Goal: Task Accomplishment & Management: Use online tool/utility

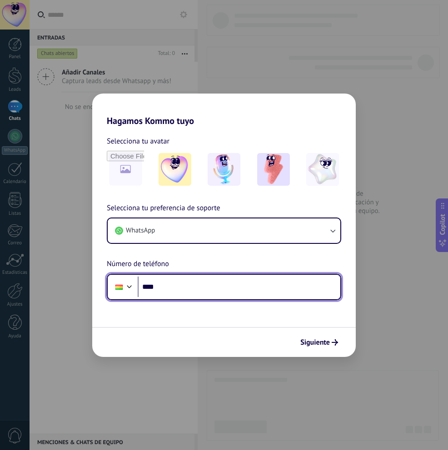
click at [245, 282] on input "****" at bounding box center [239, 287] width 203 height 21
type input "**********"
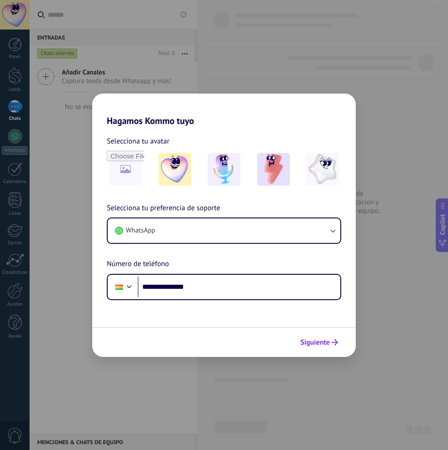
click at [323, 345] on span "Siguiente" at bounding box center [315, 342] width 30 height 6
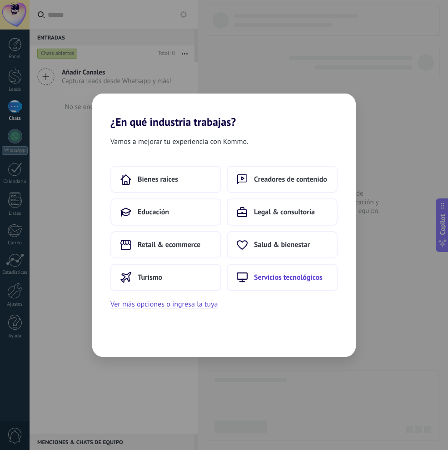
click at [323, 266] on button "Servicios tecnológicos" at bounding box center [282, 277] width 111 height 27
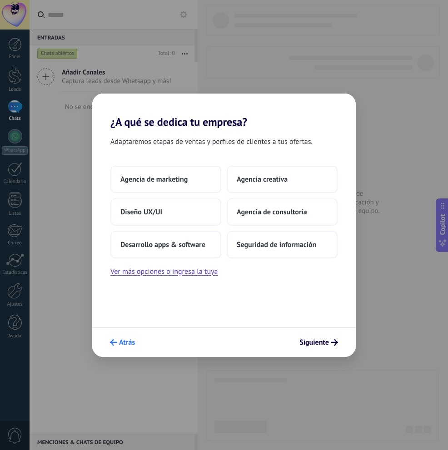
click at [116, 339] on icon "submit" at bounding box center [113, 342] width 7 height 7
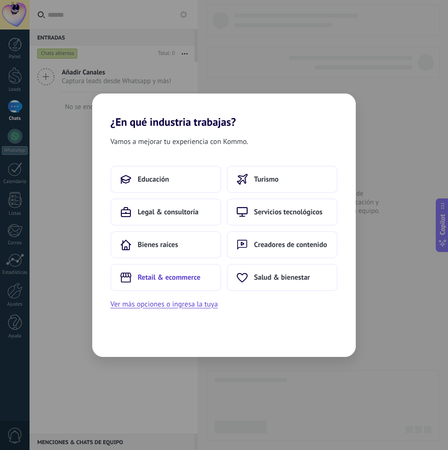
click at [168, 278] on span "Retail & ecommerce" at bounding box center [169, 277] width 63 height 9
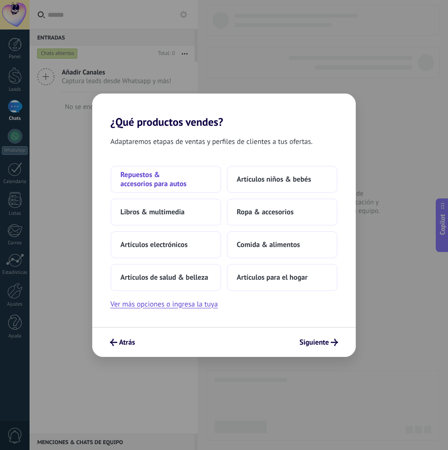
click at [172, 188] on span "Repuestos & accesorios para autos" at bounding box center [165, 179] width 91 height 18
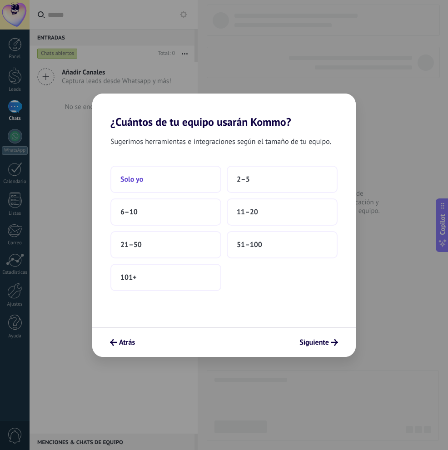
click at [160, 181] on button "Solo yo" at bounding box center [165, 179] width 111 height 27
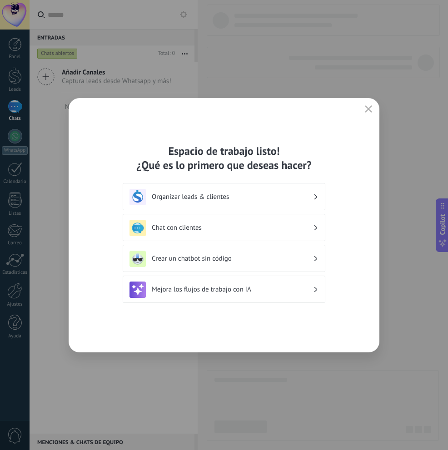
click at [185, 196] on h3 "Organizar leads & clientes" at bounding box center [232, 197] width 161 height 9
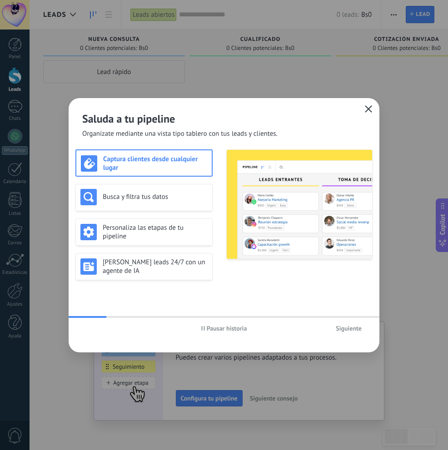
click at [373, 109] on button "button" at bounding box center [369, 109] width 12 height 13
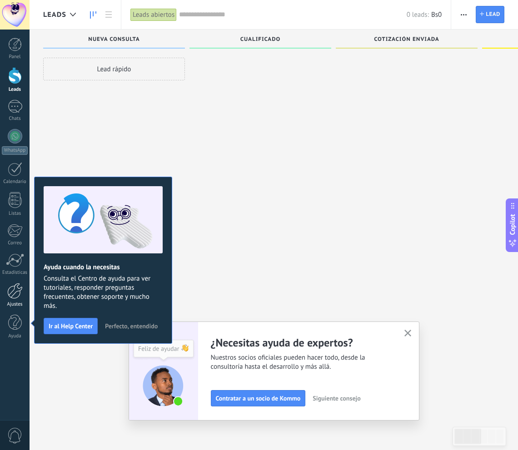
click at [13, 303] on div "Ajustes" at bounding box center [15, 305] width 26 height 6
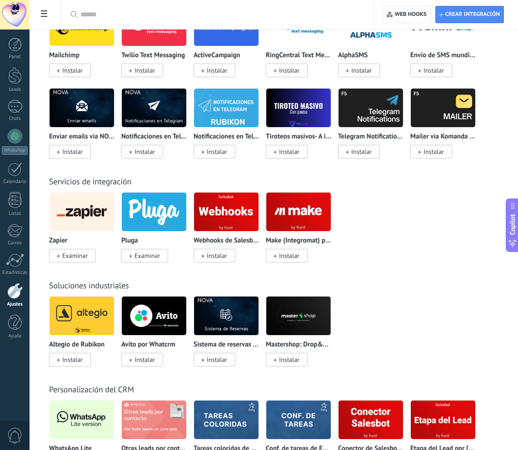
scroll to position [2023, 0]
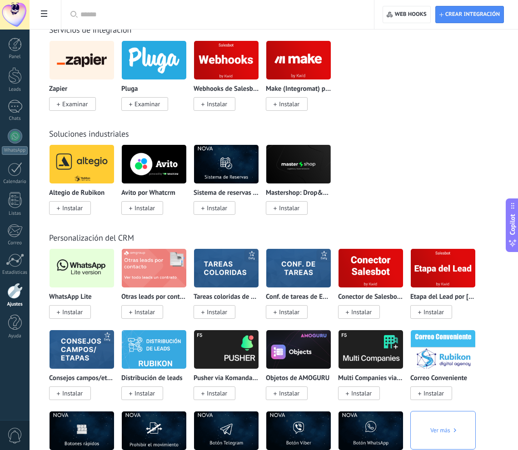
click at [75, 308] on span "Instalar" at bounding box center [72, 312] width 20 height 8
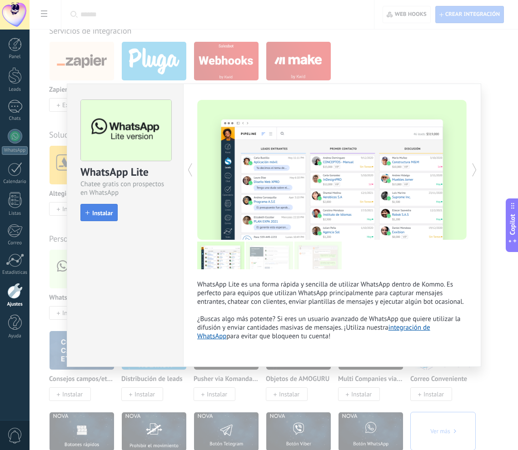
click at [110, 216] on span "Instalar" at bounding box center [102, 213] width 20 height 6
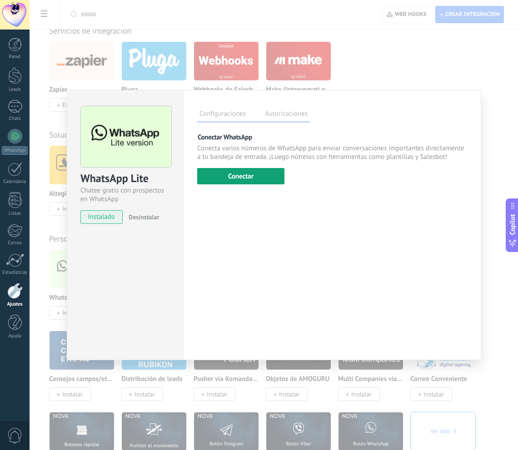
click at [242, 183] on button "Conectar" at bounding box center [240, 176] width 87 height 16
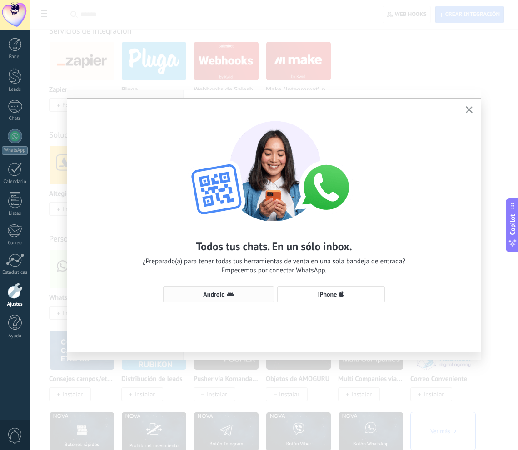
click at [251, 299] on button "Android" at bounding box center [218, 294] width 111 height 16
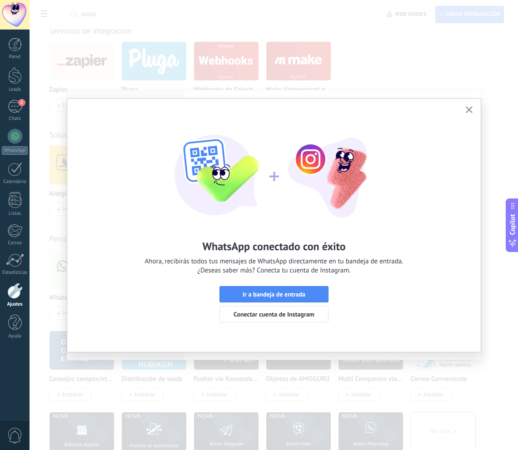
click at [447, 114] on button "button" at bounding box center [468, 110] width 11 height 12
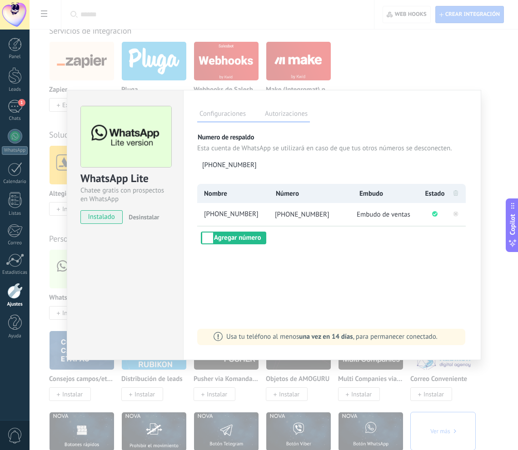
click at [234, 94] on div "Configuraciones Autorizaciones Esta pestaña registra a los usuarios que han con…" at bounding box center [332, 225] width 298 height 270
click at [260, 337] on span "Usa tu teléfono al menos una vez en 14 días , para permanecer conectado." at bounding box center [331, 337] width 211 height 9
click at [447, 79] on div "WhatsApp Lite Chatee gratis con prospectos en WhatsApp instalado Desinstalar Co…" at bounding box center [274, 225] width 488 height 450
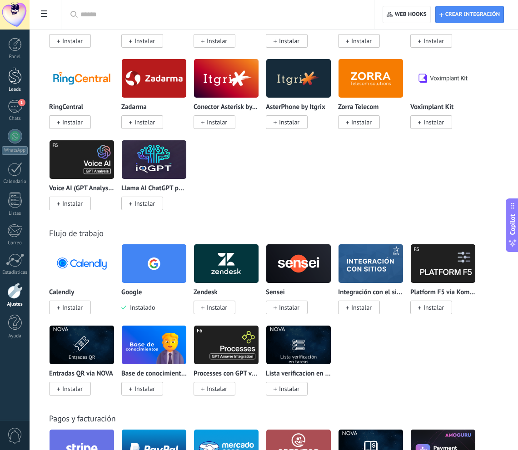
scroll to position [1196, 0]
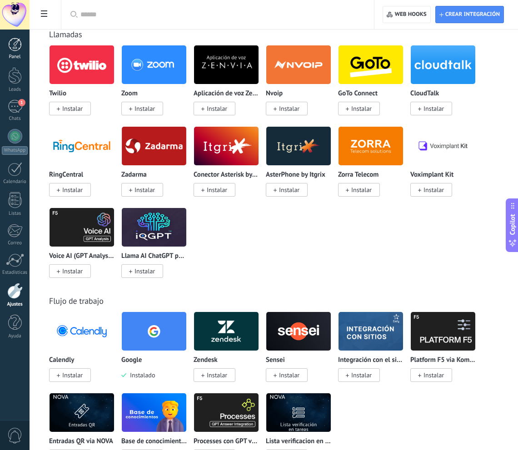
click at [13, 60] on div "Panel" at bounding box center [15, 57] width 26 height 6
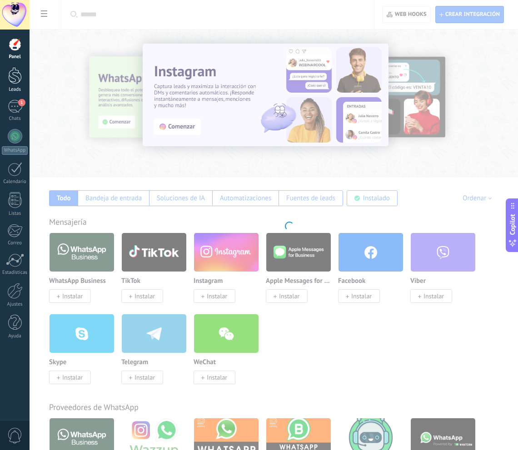
click at [10, 70] on div at bounding box center [15, 75] width 14 height 17
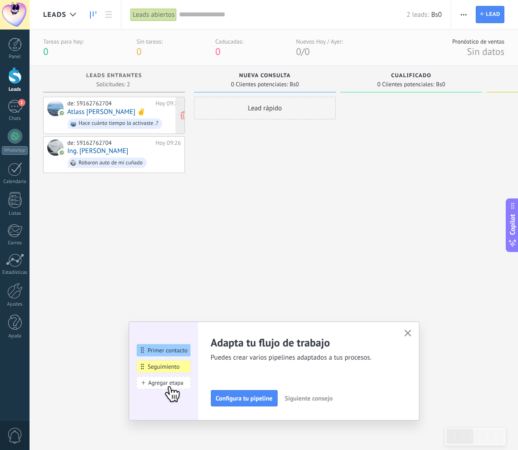
click at [136, 109] on div "de: 59162762704 [DATE] 09:26 Atlass [PERSON_NAME] ✌️️‍️ Hace cuánto tiempo lo a…" at bounding box center [124, 115] width 114 height 31
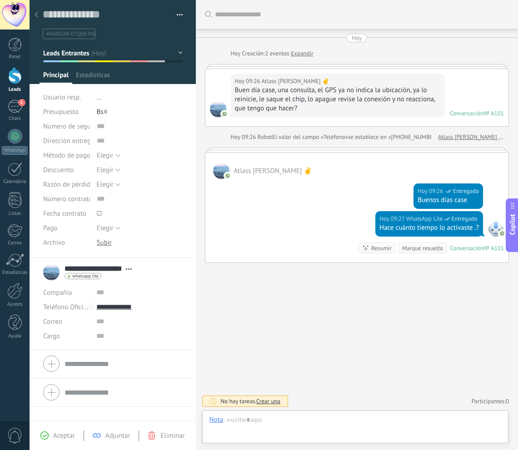
scroll to position [14, 0]
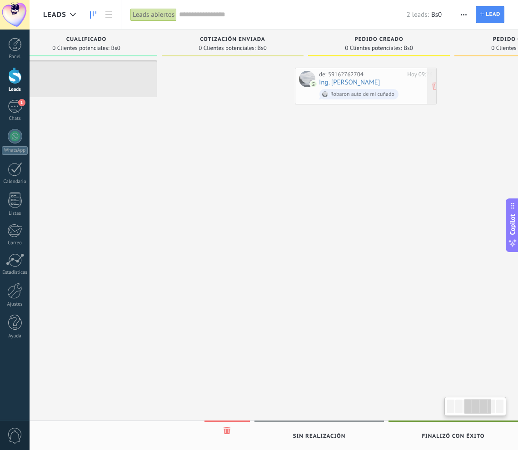
scroll to position [0, 330]
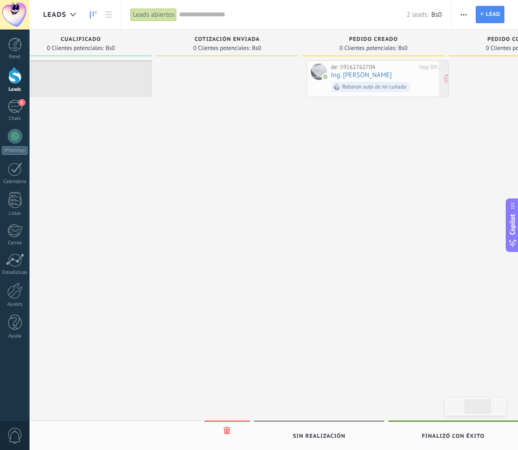
drag, startPoint x: 99, startPoint y: 109, endPoint x: 363, endPoint y: 70, distance: 266.4
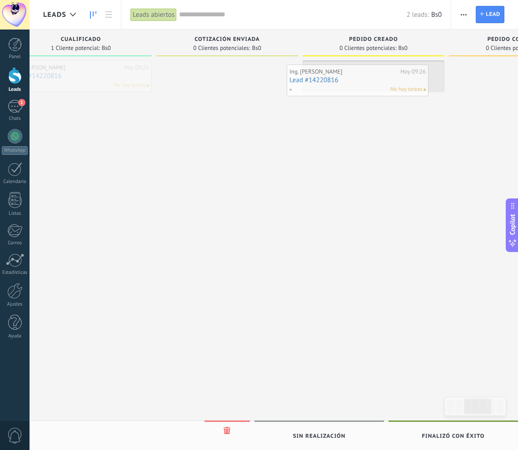
drag, startPoint x: 106, startPoint y: 71, endPoint x: 381, endPoint y: 76, distance: 274.9
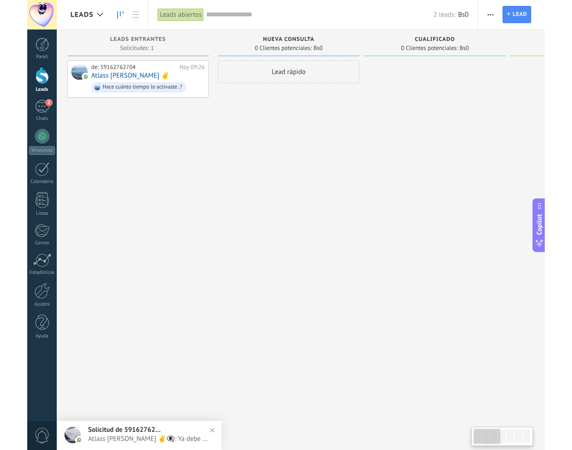
scroll to position [0, 0]
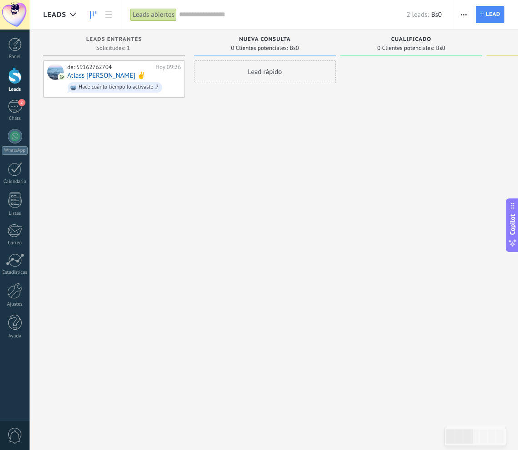
click at [345, 133] on div at bounding box center [411, 226] width 142 height 332
click at [2, 101] on link "2 Chats" at bounding box center [15, 111] width 30 height 22
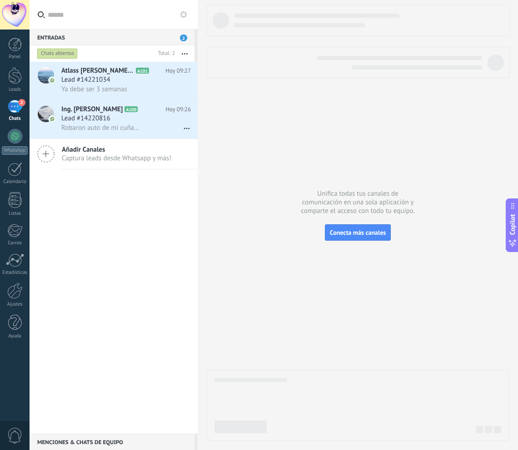
type textarea "**********"
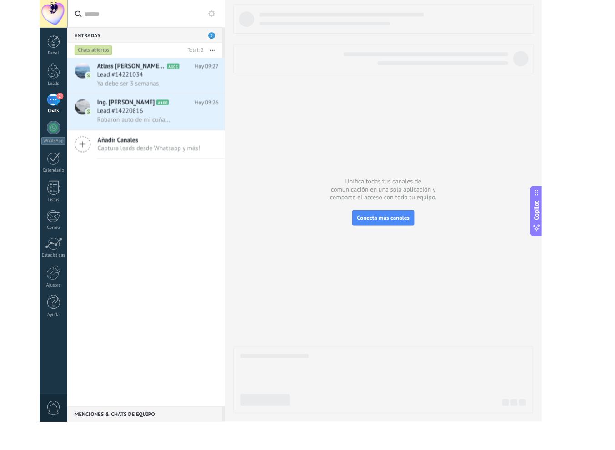
scroll to position [14, 0]
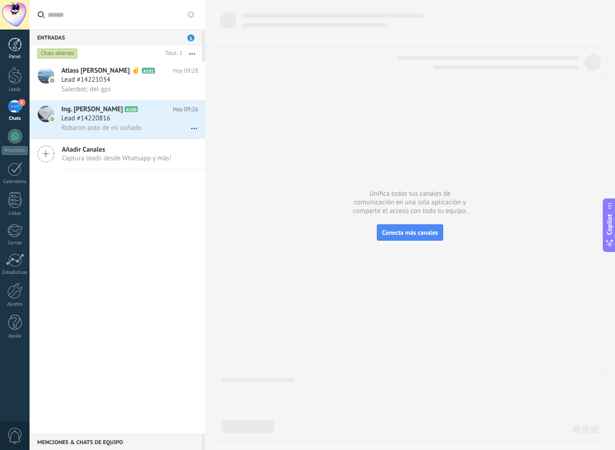
click at [19, 57] on div "Panel" at bounding box center [15, 57] width 26 height 6
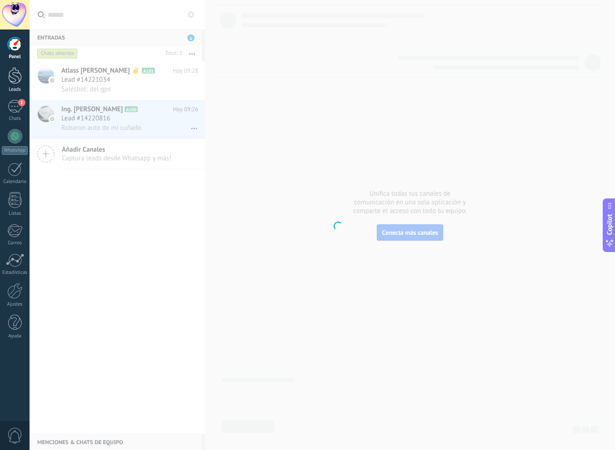
click at [16, 75] on div at bounding box center [15, 75] width 14 height 17
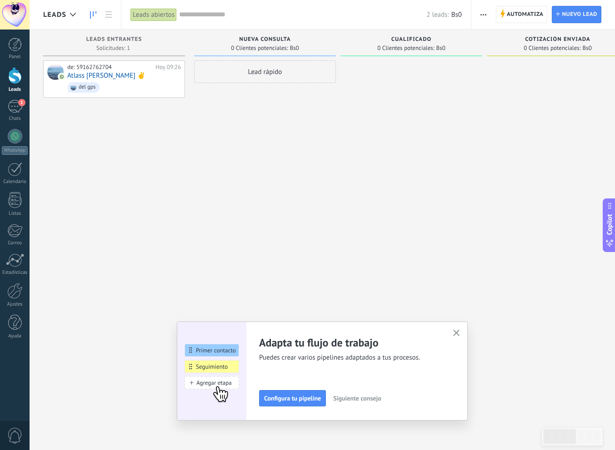
click at [447, 5] on div "Automatiza Nueva difusión Editar embudo Editar el diseño de la tarjeta Importar…" at bounding box center [543, 14] width 144 height 29
click at [447, 7] on span "Automatiza" at bounding box center [525, 14] width 37 height 16
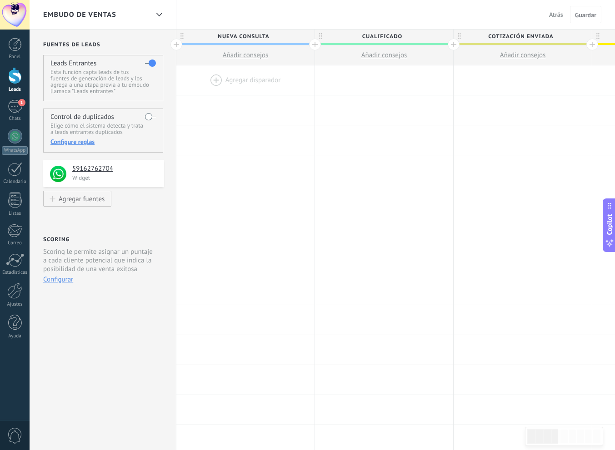
click at [257, 75] on div at bounding box center [245, 80] width 138 height 30
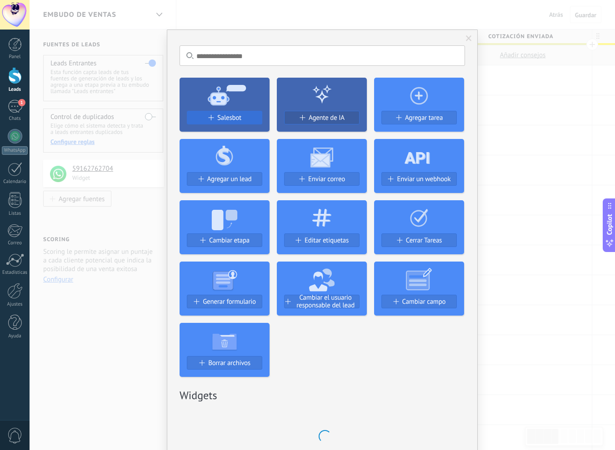
click at [244, 118] on div "Salesbot" at bounding box center [224, 118] width 75 height 8
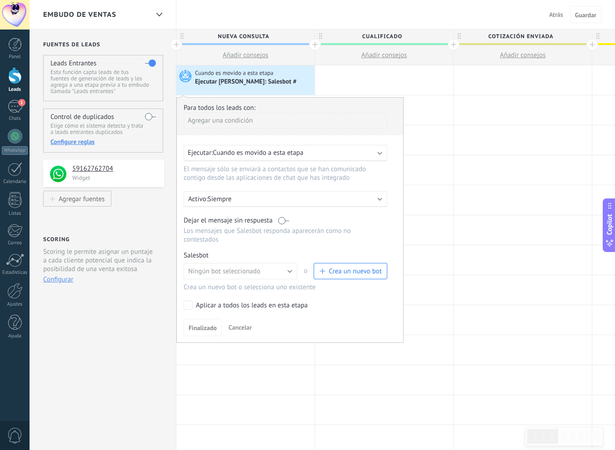
click at [341, 269] on span "Crea un nuevo bot" at bounding box center [354, 271] width 53 height 9
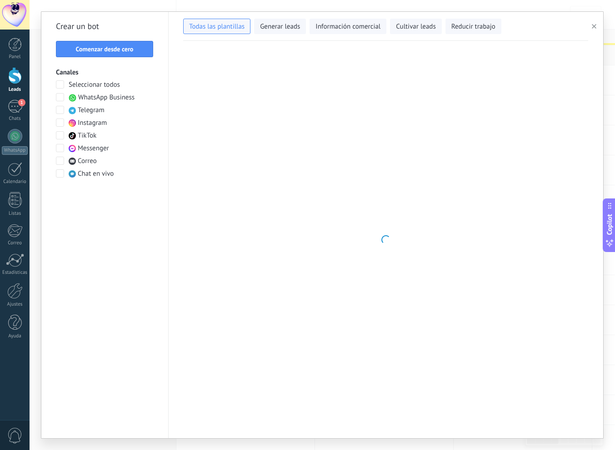
type input "**********"
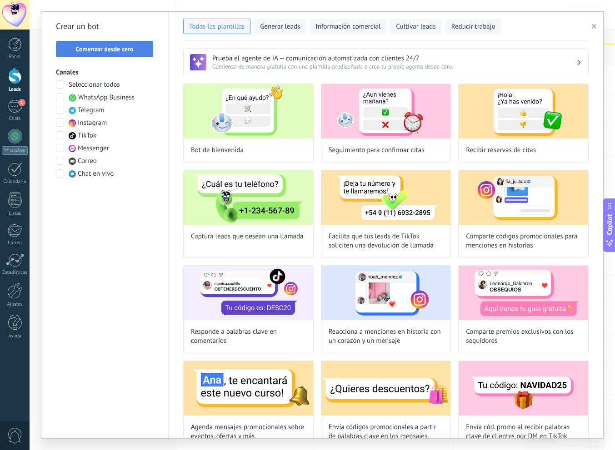
click at [122, 53] on button "Comenzar desde cero" at bounding box center [104, 49] width 97 height 16
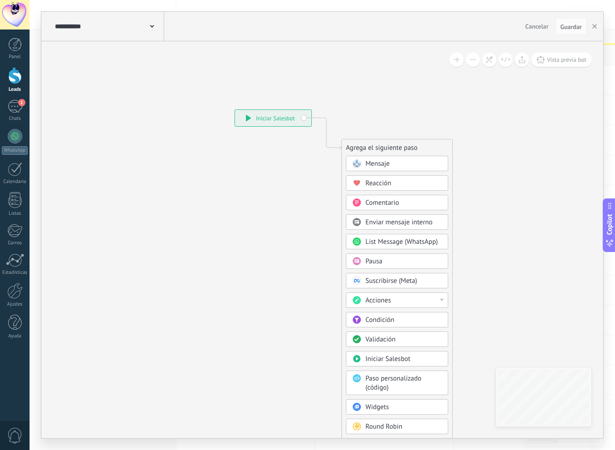
click at [404, 322] on div "Condición" at bounding box center [403, 320] width 76 height 9
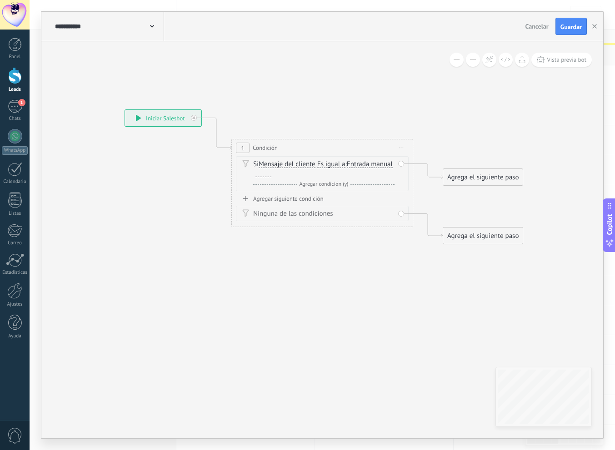
click at [328, 163] on span "Es igual a" at bounding box center [331, 164] width 28 height 7
click at [328, 163] on button "Es igual a" at bounding box center [370, 164] width 114 height 16
click at [331, 197] on span "Contiene" at bounding box center [362, 196] width 110 height 9
click at [261, 170] on div at bounding box center [263, 173] width 16 height 7
paste div
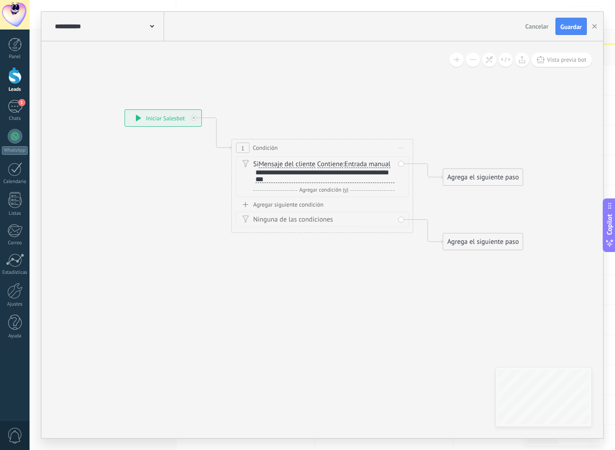
click at [255, 202] on div "Agregar siguiente condición" at bounding box center [322, 205] width 173 height 8
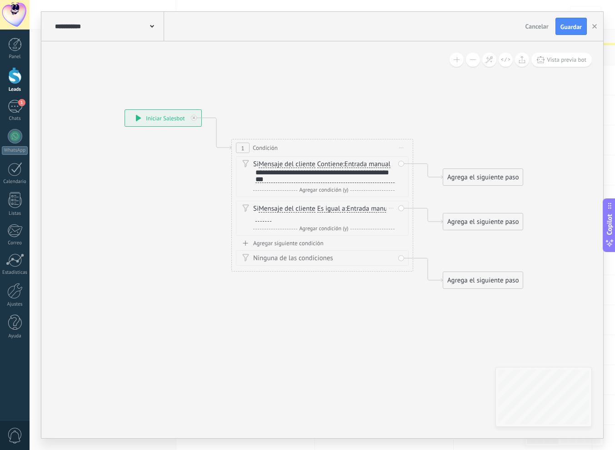
click at [345, 209] on span "Es igual a" at bounding box center [331, 208] width 28 height 7
click at [345, 209] on button "Es igual a" at bounding box center [370, 209] width 114 height 16
click at [342, 234] on li "Contiene" at bounding box center [363, 241] width 113 height 16
click at [257, 216] on div at bounding box center [263, 217] width 16 height 7
paste div
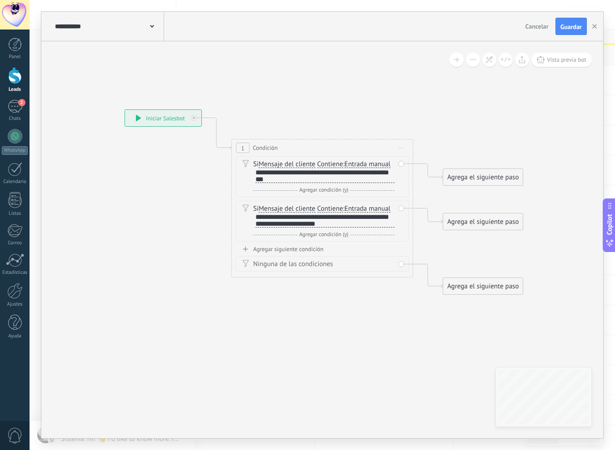
click at [259, 248] on div "Agregar siguiente condición" at bounding box center [322, 249] width 173 height 8
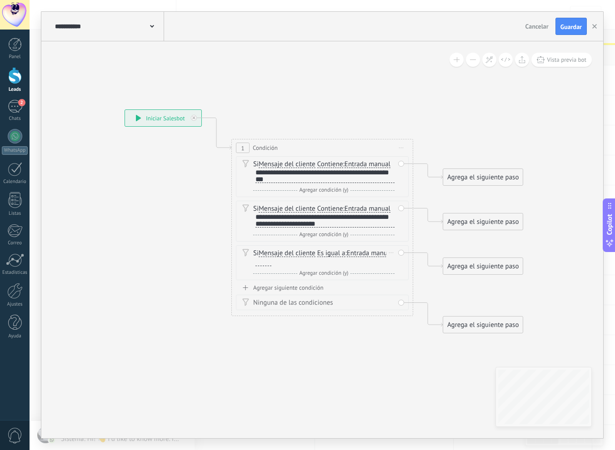
click at [318, 253] on div "Si Mensaje del cliente Mensaje del cliente Comentario del cliente El cliente Có…" at bounding box center [323, 258] width 141 height 18
click at [319, 253] on span "Es igual a" at bounding box center [331, 253] width 28 height 7
click at [319, 253] on button "Es igual a" at bounding box center [370, 253] width 114 height 16
click at [331, 284] on span "Contiene" at bounding box center [362, 285] width 110 height 9
click at [254, 261] on div at bounding box center [262, 263] width 18 height 8
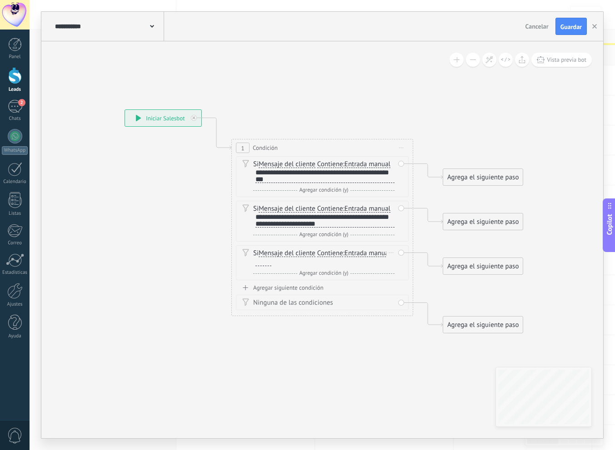
click at [261, 260] on div at bounding box center [263, 262] width 16 height 7
paste div
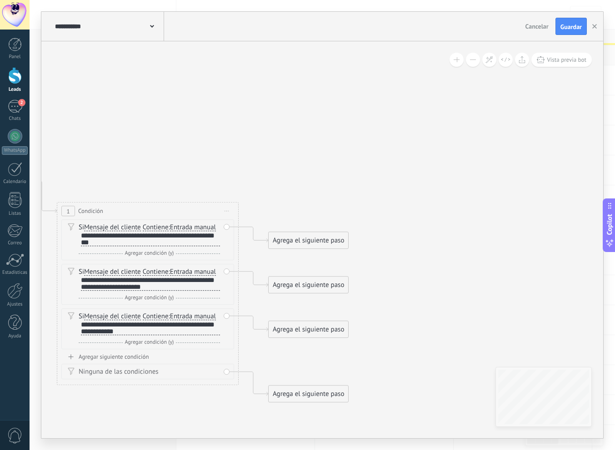
click at [289, 234] on div "Agrega el siguiente paso" at bounding box center [307, 240] width 79 height 15
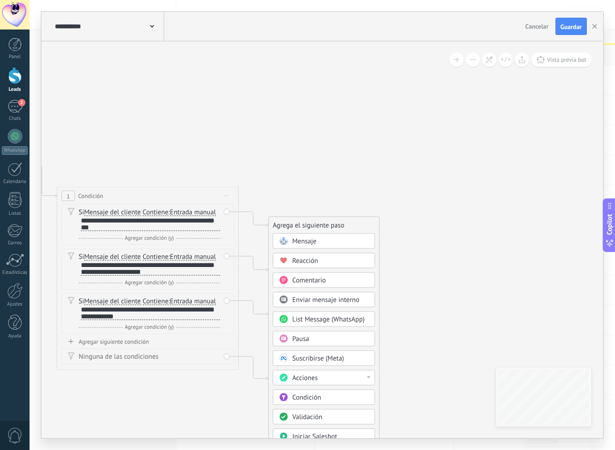
click at [309, 335] on span "Pausa" at bounding box center [300, 339] width 17 height 9
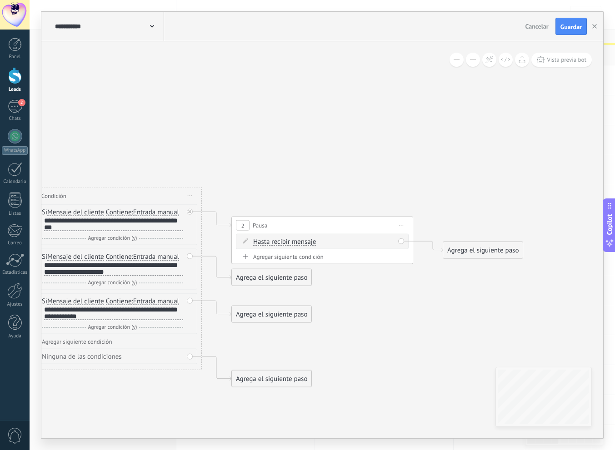
click at [297, 243] on span "Hasta recibir mensaje" at bounding box center [284, 241] width 63 height 7
click at [297, 243] on button "Hasta recibir mensaje" at bounding box center [305, 242] width 114 height 16
click at [293, 254] on span "Temporizador" at bounding box center [298, 258] width 110 height 9
click at [328, 241] on span ": * horas * min * sec" at bounding box center [321, 242] width 57 height 9
click at [323, 242] on input "*" at bounding box center [320, 241] width 4 height 7
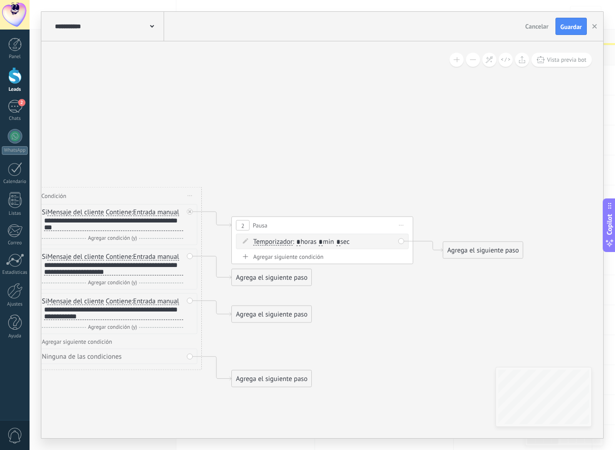
type input "*"
click at [343, 242] on span ": * horas * min * sec" at bounding box center [321, 242] width 57 height 9
click at [340, 241] on input "*" at bounding box center [338, 241] width 4 height 7
type input "**"
drag, startPoint x: 299, startPoint y: 266, endPoint x: 308, endPoint y: 248, distance: 20.5
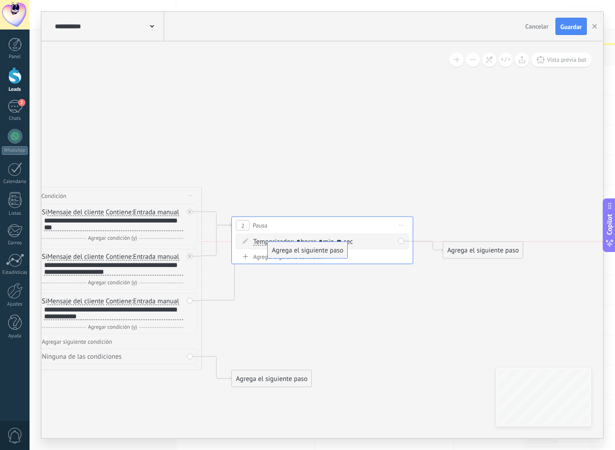
drag, startPoint x: 285, startPoint y: 285, endPoint x: 306, endPoint y: 255, distance: 36.3
drag, startPoint x: 283, startPoint y: 378, endPoint x: 299, endPoint y: 363, distance: 21.9
click at [299, 350] on div "Agrega el siguiente paso" at bounding box center [294, 342] width 79 height 15
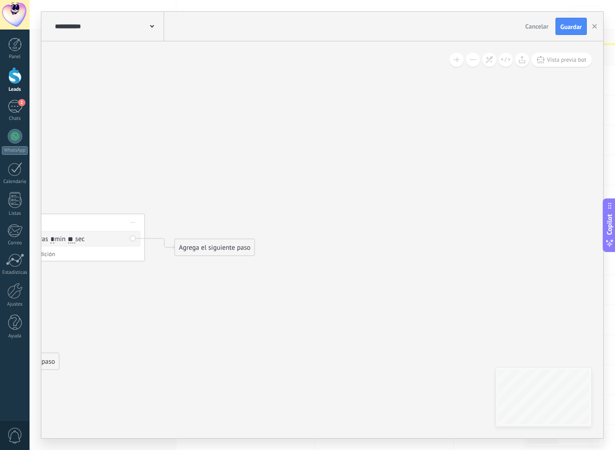
click at [249, 253] on div "Agrega el siguiente paso" at bounding box center [214, 247] width 79 height 15
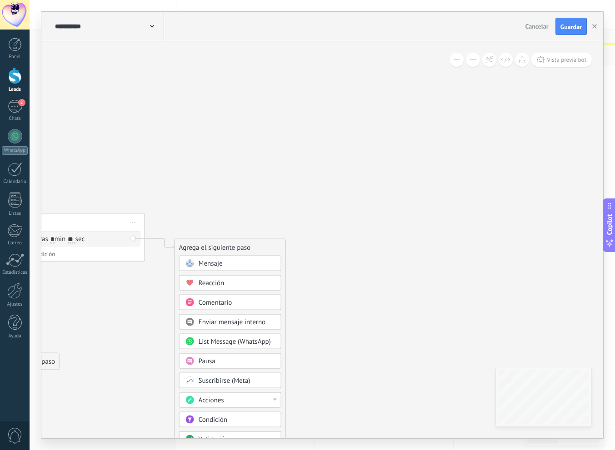
click at [248, 260] on div "Mensaje" at bounding box center [237, 263] width 76 height 9
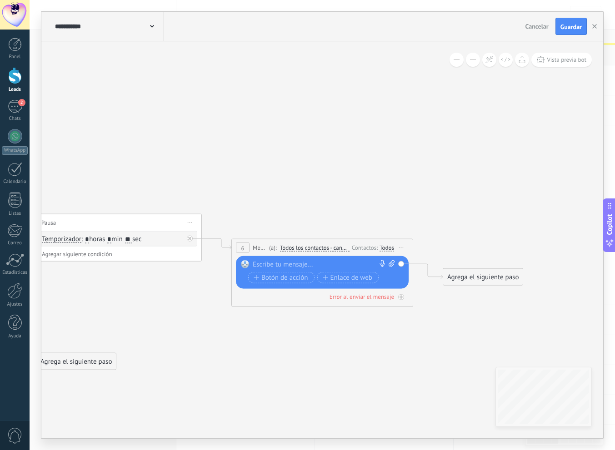
click at [389, 267] on span at bounding box center [390, 264] width 9 height 9
click input "Subir" at bounding box center [0, 0] width 0 height 0
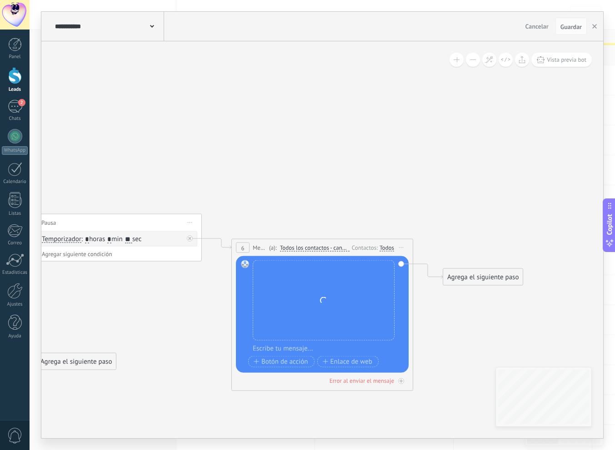
click at [119, 307] on icon at bounding box center [97, 263] width 1244 height 670
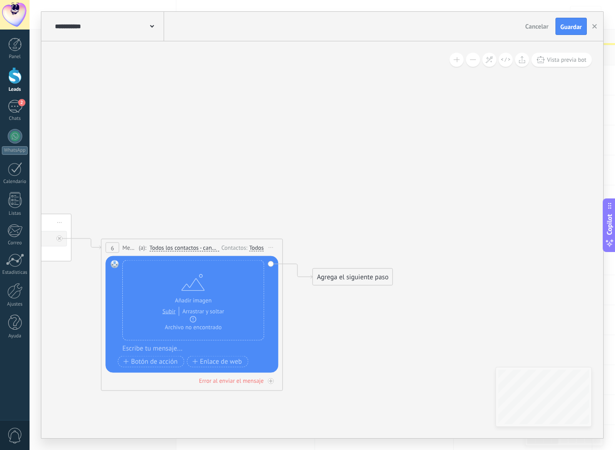
click at [159, 351] on div at bounding box center [197, 348] width 151 height 9
paste div
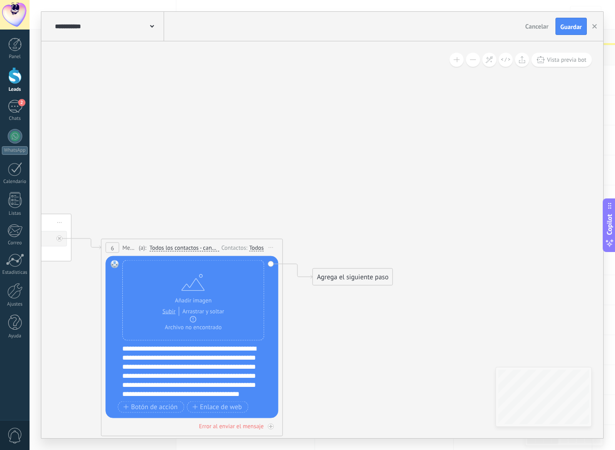
click at [166, 344] on div "**********" at bounding box center [197, 371] width 151 height 55
click at [124, 349] on div "**********" at bounding box center [197, 371] width 151 height 55
click at [221, 383] on div "**********" at bounding box center [197, 371] width 151 height 55
click at [196, 398] on div "**********" at bounding box center [197, 371] width 151 height 55
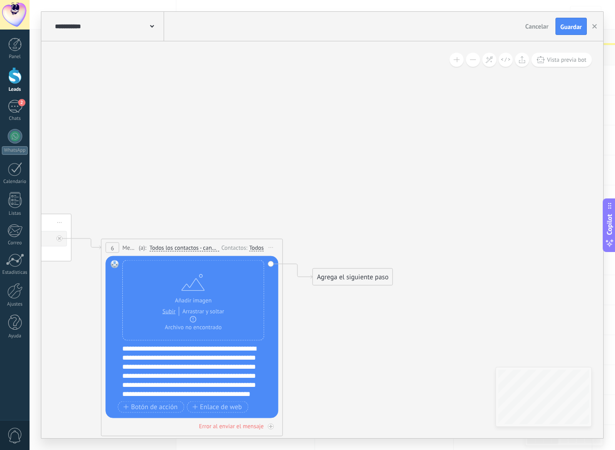
click at [343, 280] on div "Agrega el siguiente paso" at bounding box center [352, 277] width 79 height 15
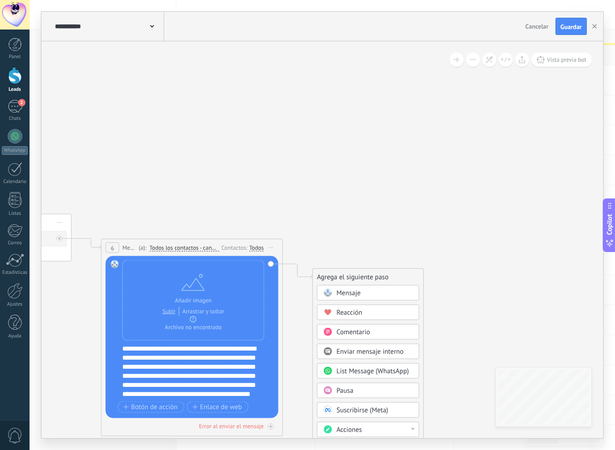
click at [358, 389] on div "Pausa" at bounding box center [374, 391] width 76 height 9
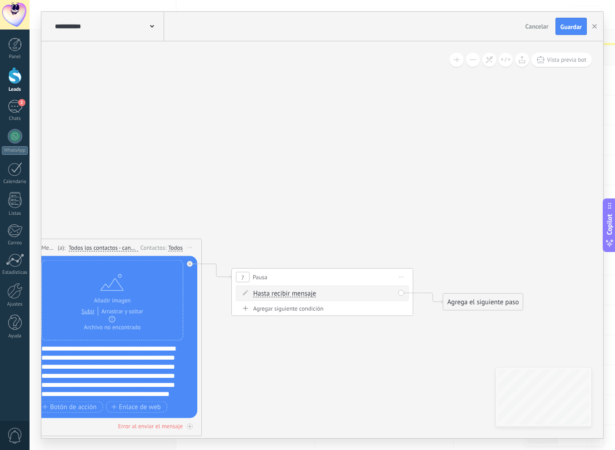
click at [284, 290] on span "Hasta recibir mensaje" at bounding box center [284, 293] width 63 height 7
click at [284, 290] on button "Hasta recibir mensaje" at bounding box center [305, 294] width 114 height 16
click at [298, 310] on span "Temporizador" at bounding box center [298, 310] width 110 height 9
click at [328, 291] on span ": * horas * min * sec" at bounding box center [321, 293] width 57 height 9
click at [327, 293] on span ": * horas * min * sec" at bounding box center [320, 293] width 57 height 9
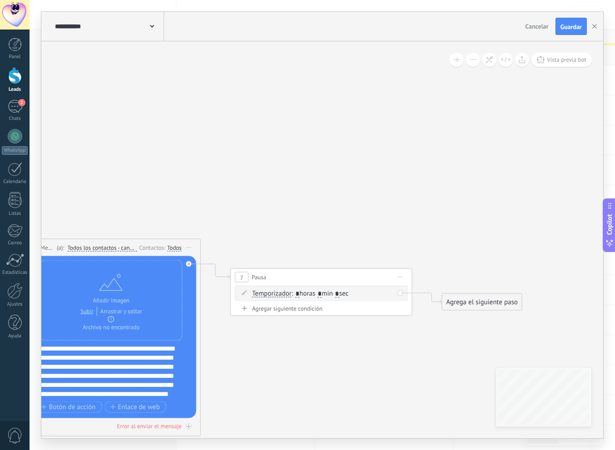
click at [322, 291] on input "*" at bounding box center [320, 293] width 4 height 7
type input "*"
click at [343, 292] on span ": * horas * min * sec" at bounding box center [319, 293] width 57 height 9
click at [339, 290] on input "*" at bounding box center [337, 293] width 4 height 7
click at [339, 292] on input "*" at bounding box center [337, 293] width 4 height 7
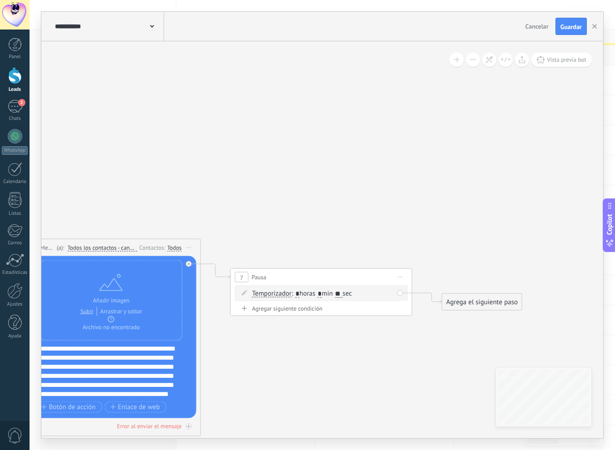
type input "*"
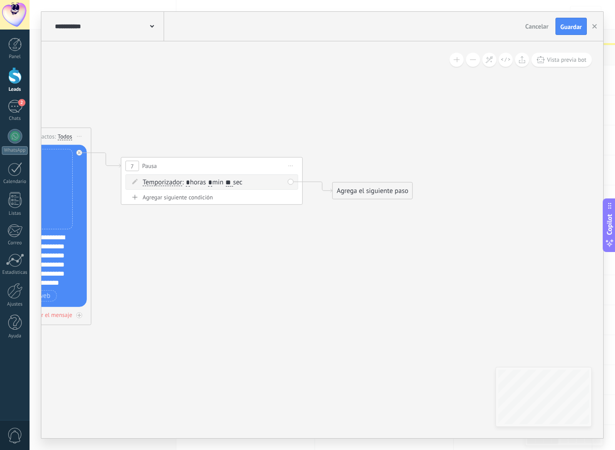
type input "**"
click at [354, 194] on div "Agrega el siguiente paso" at bounding box center [372, 191] width 79 height 15
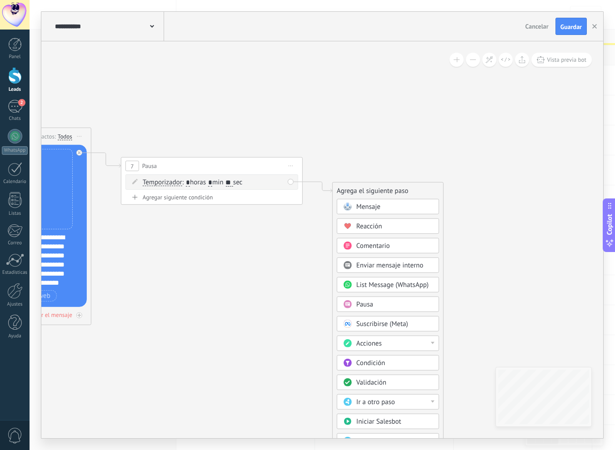
click at [378, 209] on span "Mensaje" at bounding box center [368, 207] width 24 height 9
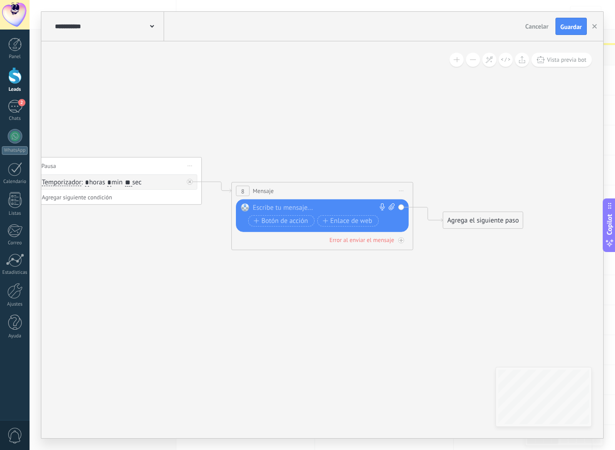
click at [304, 205] on div at bounding box center [320, 208] width 135 height 9
paste div
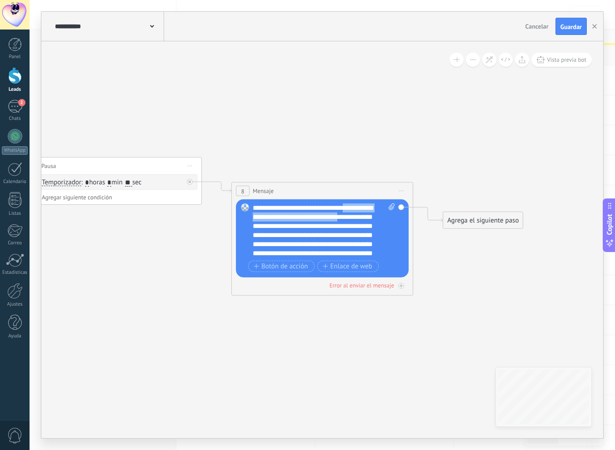
drag, startPoint x: 353, startPoint y: 208, endPoint x: 355, endPoint y: 214, distance: 6.9
click at [355, 214] on div "**********" at bounding box center [324, 231] width 142 height 55
drag, startPoint x: 332, startPoint y: 216, endPoint x: 319, endPoint y: 215, distance: 12.8
click at [319, 215] on div "**********" at bounding box center [324, 231] width 142 height 55
click at [253, 208] on div "**********" at bounding box center [324, 231] width 142 height 55
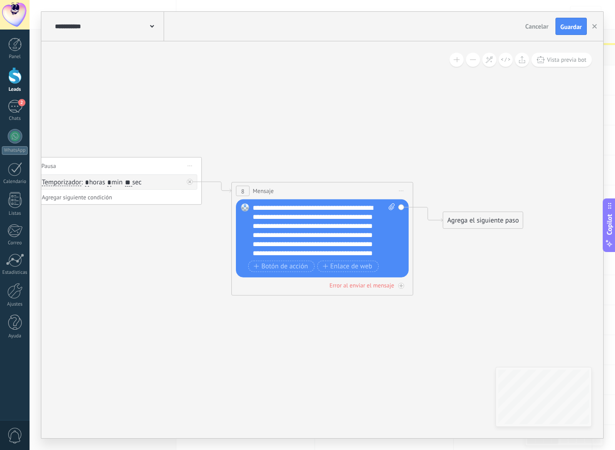
click at [333, 226] on div "**********" at bounding box center [324, 231] width 142 height 55
click at [320, 253] on div "**********" at bounding box center [324, 231] width 142 height 55
click at [265, 256] on div "**********" at bounding box center [324, 231] width 142 height 55
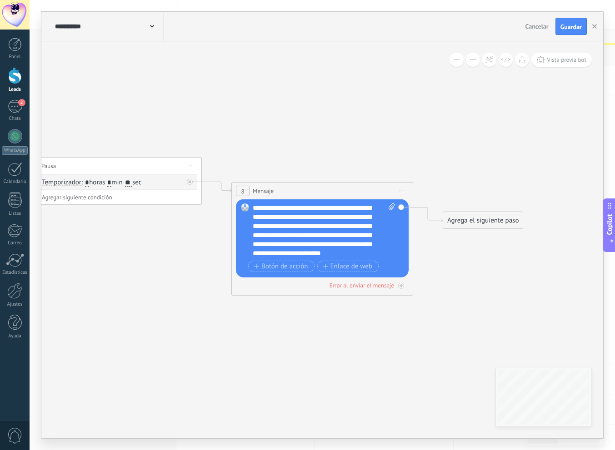
click at [284, 254] on div "**********" at bounding box center [324, 231] width 142 height 55
click at [356, 237] on div "**********" at bounding box center [324, 231] width 142 height 55
click at [288, 255] on div "**********" at bounding box center [324, 231] width 142 height 55
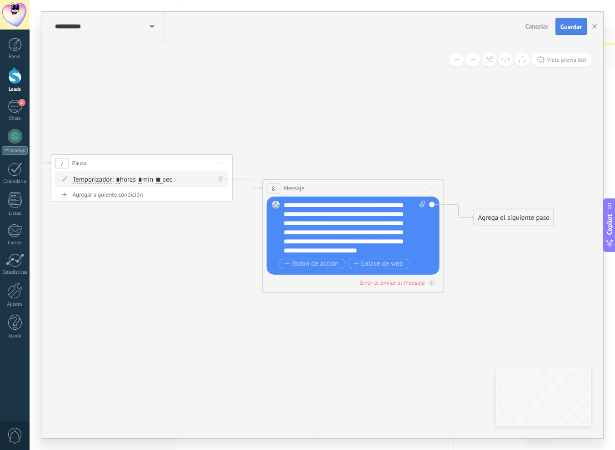
click at [447, 25] on span "Guardar" at bounding box center [570, 27] width 21 height 6
click at [447, 26] on icon "button" at bounding box center [594, 26] width 5 height 5
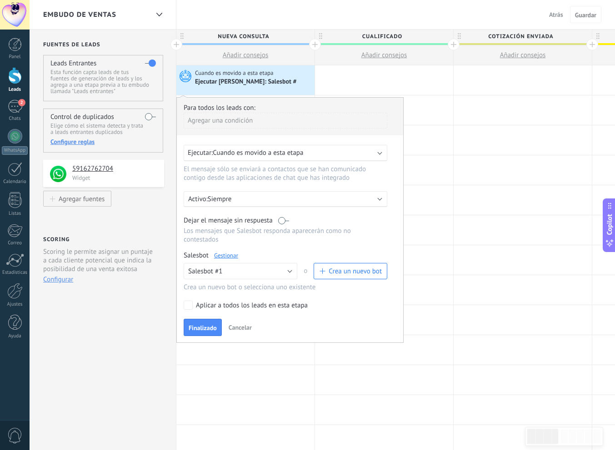
click at [227, 156] on span "Cuando es movido a esta etapa" at bounding box center [258, 153] width 90 height 9
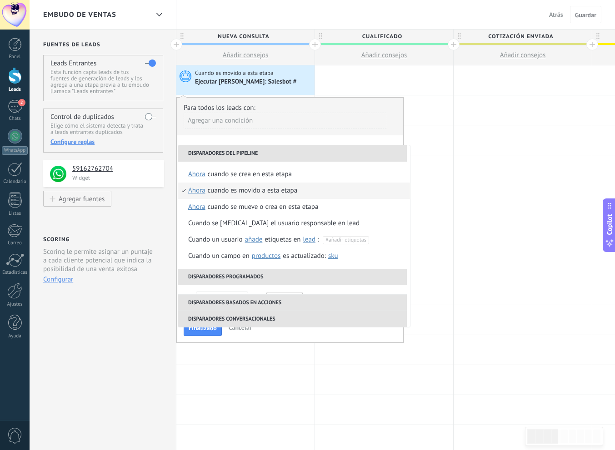
click at [227, 156] on li "Disparadores del pipeline" at bounding box center [292, 153] width 229 height 16
click at [237, 138] on div "**********" at bounding box center [289, 220] width 227 height 246
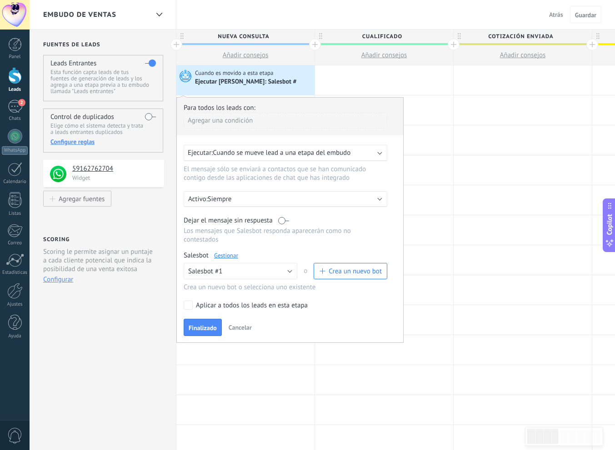
click at [239, 147] on div "Ejecutar: Cuando se mueve lead a una etapa del embudo" at bounding box center [286, 153] width 204 height 16
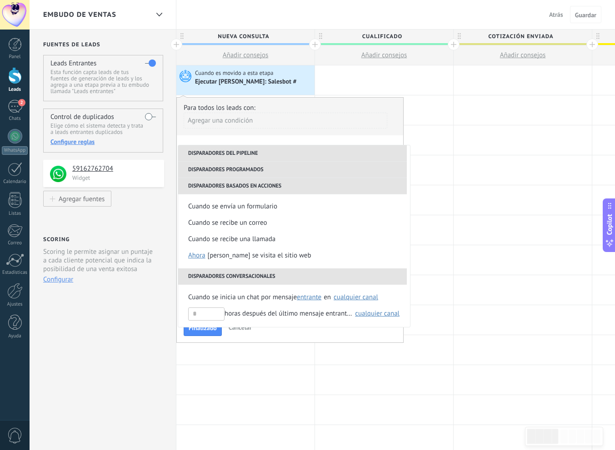
scroll to position [198, 0]
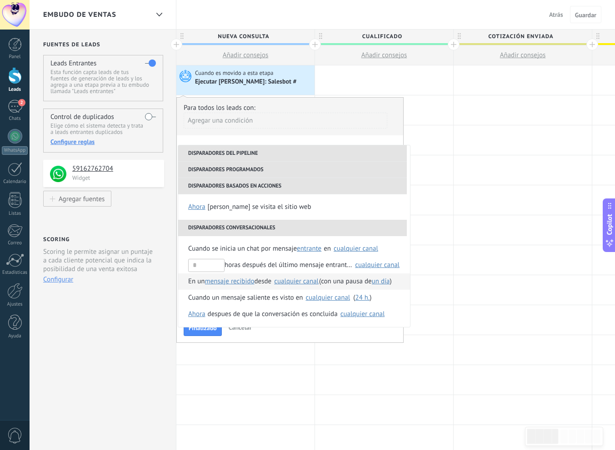
click at [178, 280] on li "En un mensaje recibido mensaje enviado mensaje recibido desde Seleccionar todo …" at bounding box center [294, 281] width 232 height 16
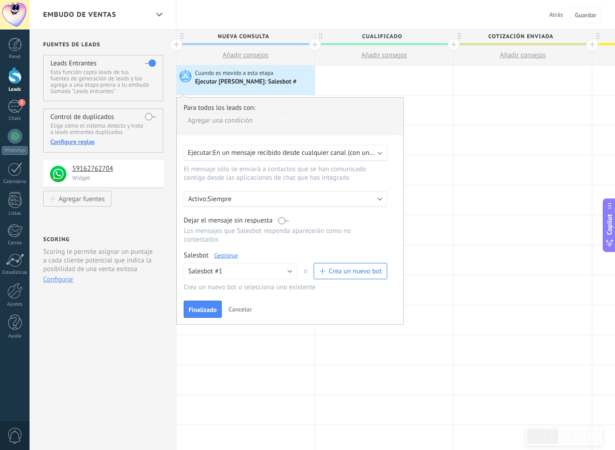
click at [298, 156] on span "En un mensaje recibido desde cualquier canal (con una pausa de Un día)" at bounding box center [318, 153] width 210 height 9
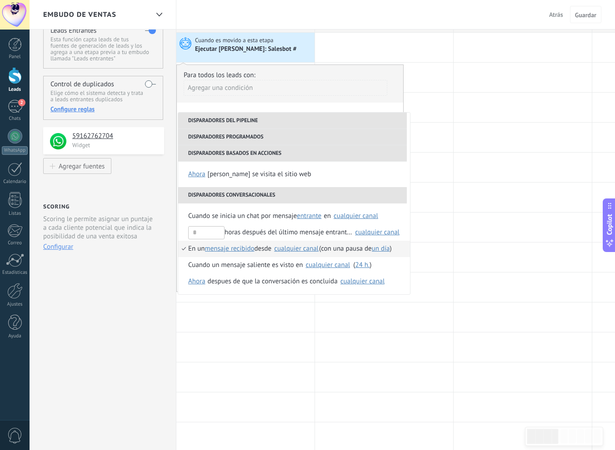
scroll to position [34, 0]
click at [296, 253] on li "En un mensaje recibido mensaje enviado mensaje recibido desde Seleccionar todo …" at bounding box center [294, 248] width 232 height 16
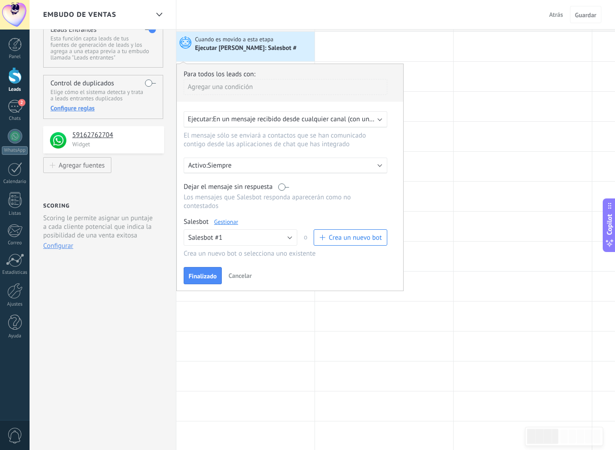
scroll to position [0, 0]
click at [287, 124] on div "Ejecutar: En un mensaje recibido desde cualquier canal (con una pausa de Un día)" at bounding box center [285, 119] width 204 height 16
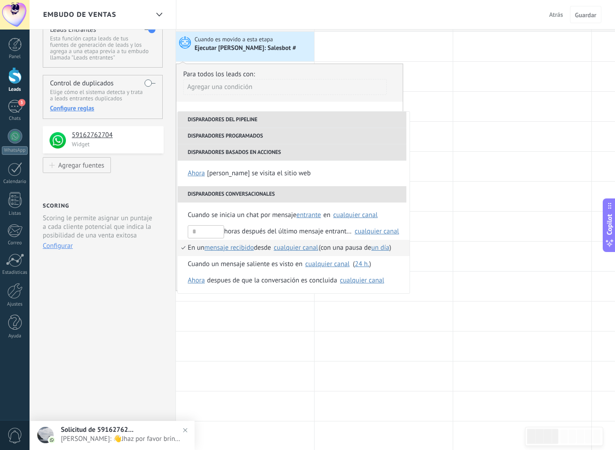
scroll to position [31, 0]
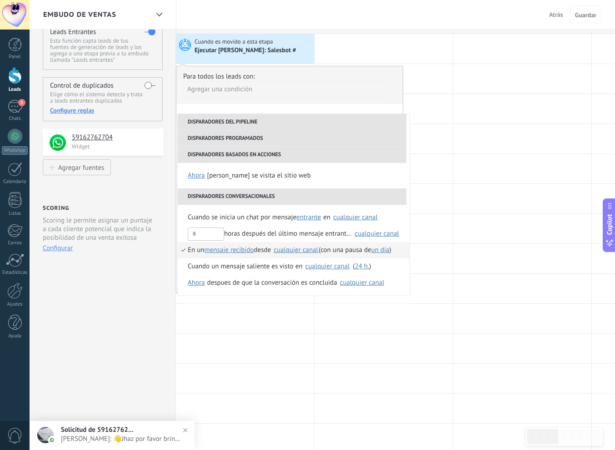
click at [297, 247] on div "cualquier canal" at bounding box center [295, 250] width 45 height 7
click at [370, 115] on li "Disparadores del pipeline" at bounding box center [292, 122] width 229 height 16
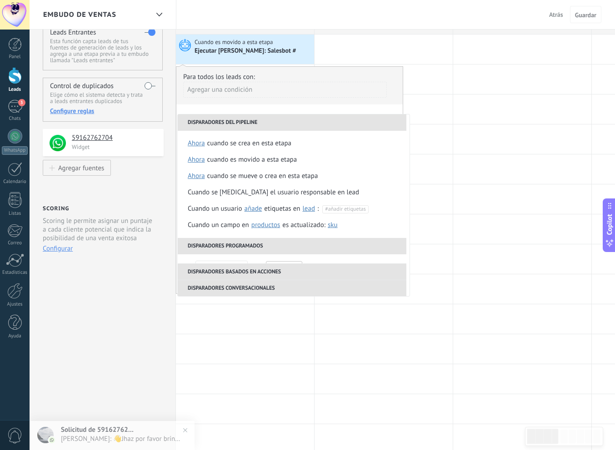
click at [285, 117] on li "Disparadores del pipeline" at bounding box center [292, 122] width 229 height 16
click at [282, 123] on li "Disparadores del pipeline" at bounding box center [292, 122] width 229 height 16
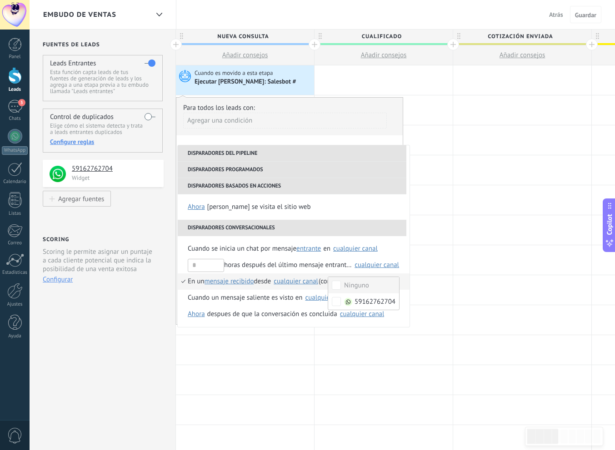
click at [293, 142] on div "**********" at bounding box center [289, 211] width 227 height 228
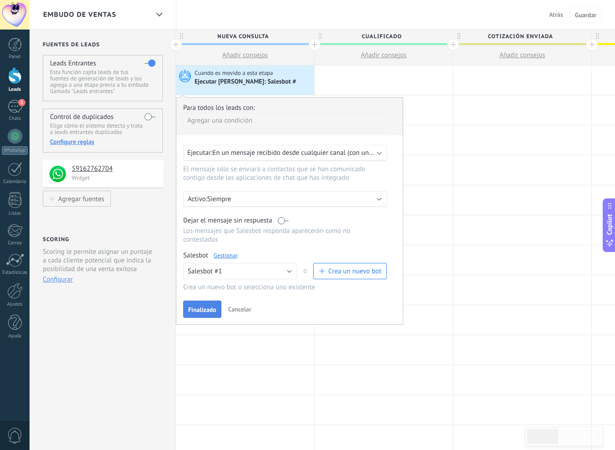
click at [206, 310] on span "Finalizado" at bounding box center [202, 310] width 28 height 6
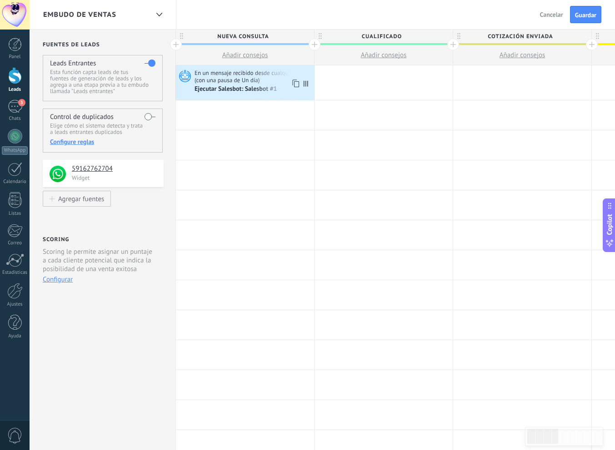
click at [238, 83] on span "En un mensaje recibido desde cualquier canal (con una pausa de Un día)" at bounding box center [252, 76] width 117 height 15
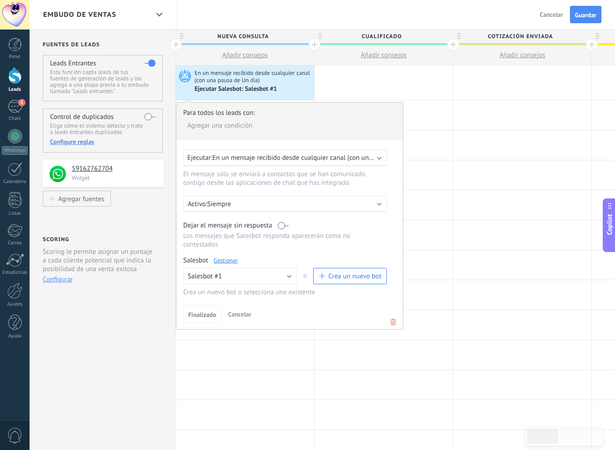
click at [243, 159] on span "En un mensaje recibido desde cualquier canal (con una pausa de un día)" at bounding box center [316, 158] width 209 height 9
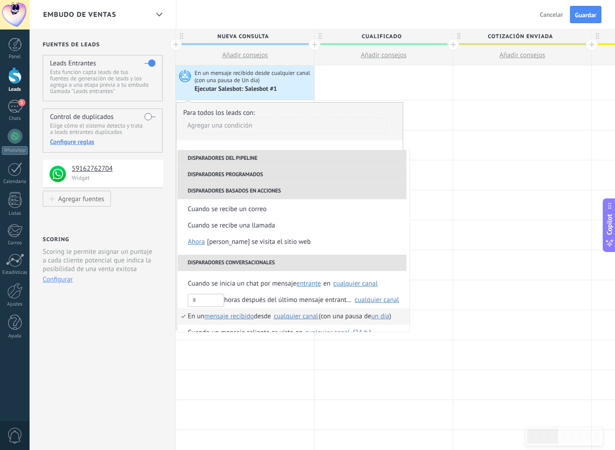
scroll to position [198, 0]
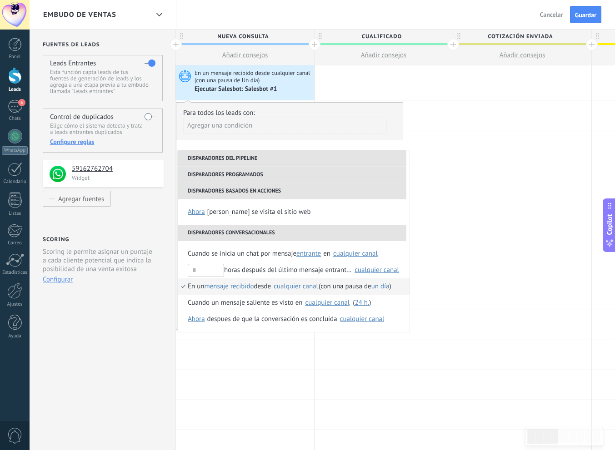
click at [289, 284] on div "cualquier canal" at bounding box center [295, 286] width 45 height 7
click at [339, 141] on div "**********" at bounding box center [289, 216] width 227 height 228
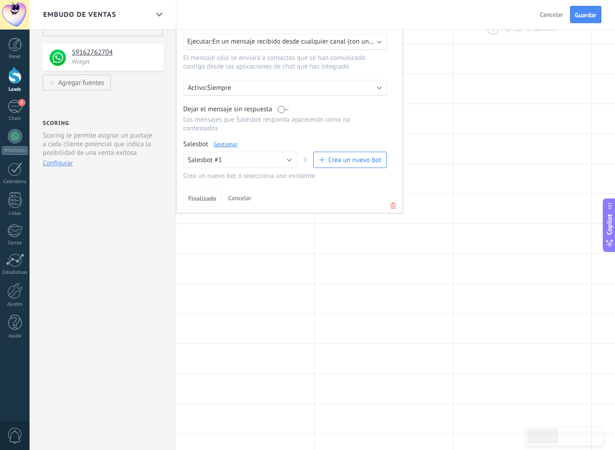
scroll to position [120, 0]
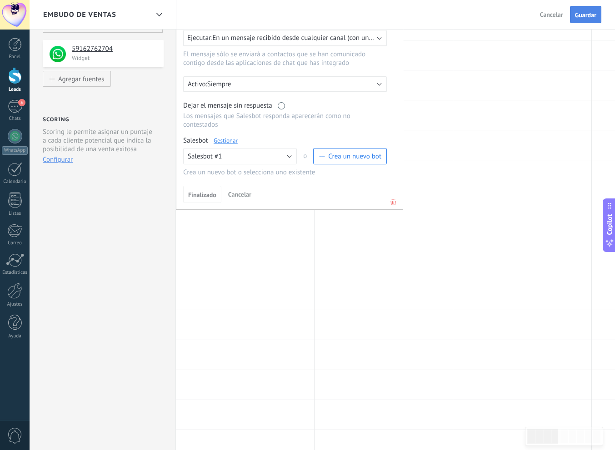
click at [447, 12] on span "Guardar" at bounding box center [585, 15] width 21 height 6
